Goal: Find specific page/section: Find specific page/section

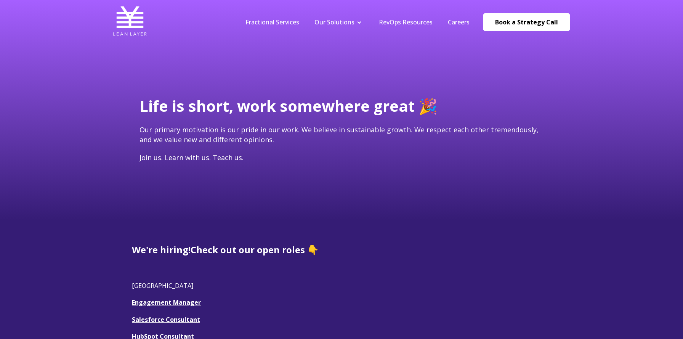
click at [191, 40] on div "Fractional Services Our Solutions Revenue Tech Revenue Analytics Revenue Strate…" at bounding box center [341, 22] width 457 height 36
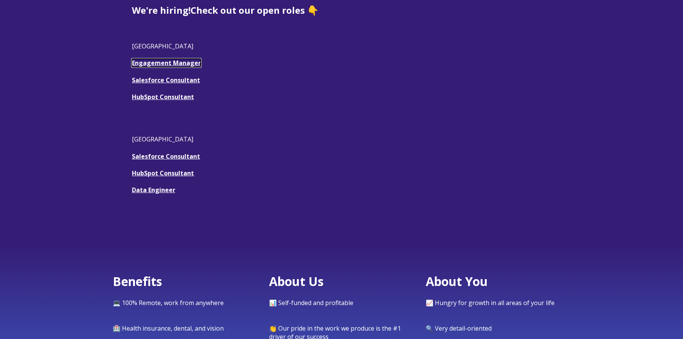
click at [143, 60] on link "Engagement Manager" at bounding box center [166, 63] width 69 height 8
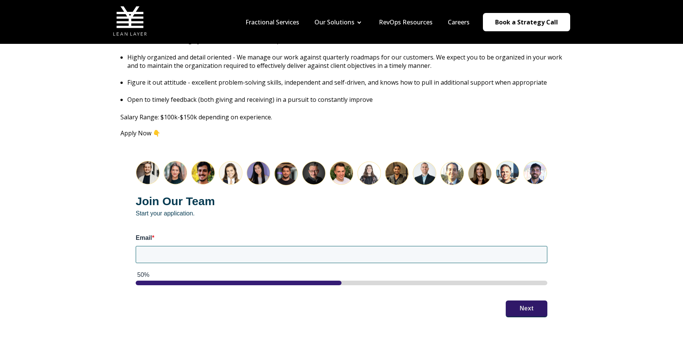
scroll to position [390, 0]
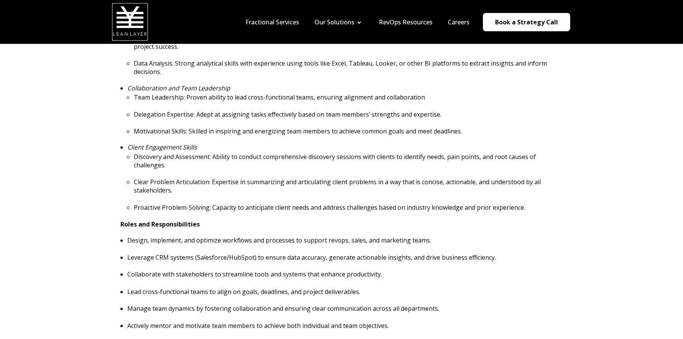
click at [125, 24] on img at bounding box center [130, 21] width 34 height 34
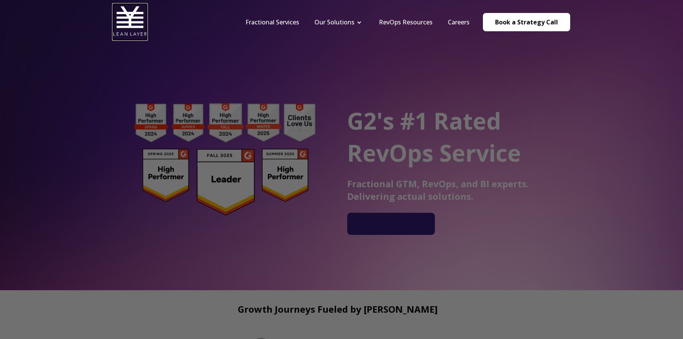
click at [137, 29] on img at bounding box center [130, 21] width 34 height 34
